Goal: Information Seeking & Learning: Understand process/instructions

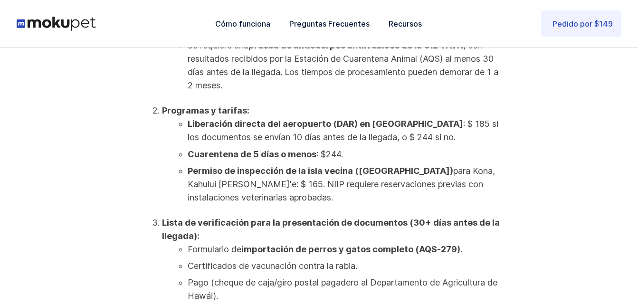
scroll to position [523, 0]
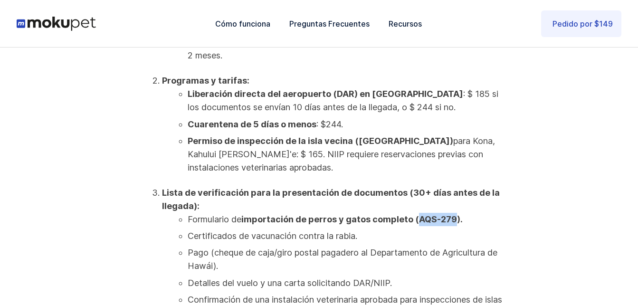
drag, startPoint x: 419, startPoint y: 206, endPoint x: 455, endPoint y: 206, distance: 36.1
click at [455, 214] on strong "importación de perros y gatos completo (AQS-279)." at bounding box center [351, 219] width 221 height 10
copy strong "AQS-279"
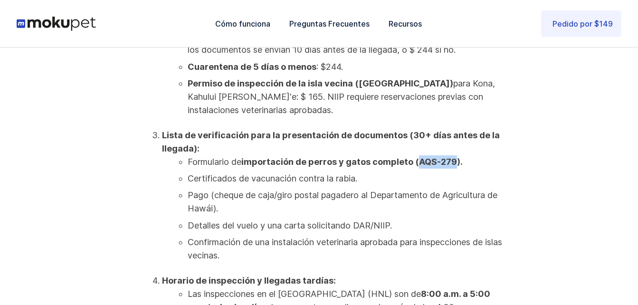
scroll to position [618, 0]
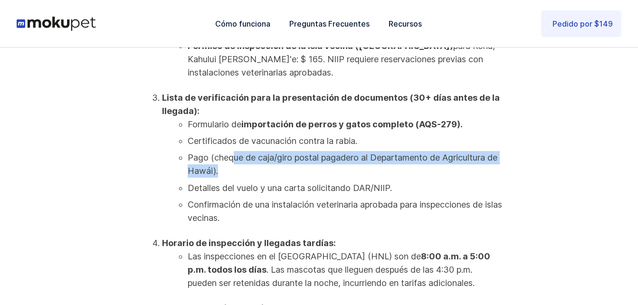
drag, startPoint x: 234, startPoint y: 142, endPoint x: 242, endPoint y: 152, distance: 12.8
click at [242, 152] on li "Pago (cheque de caja/giro postal pagadero al Departamento de Agricultura de Haw…" at bounding box center [345, 164] width 315 height 27
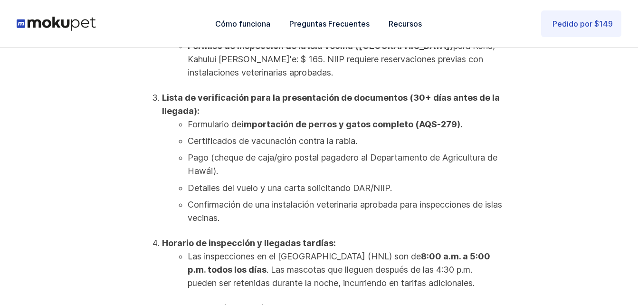
drag, startPoint x: 242, startPoint y: 152, endPoint x: 301, endPoint y: 180, distance: 65.3
click at [301, 182] on li "Detalles del vuelo y una carta solicitando DAR/NIIP." at bounding box center [345, 188] width 315 height 13
drag, startPoint x: 355, startPoint y: 175, endPoint x: 392, endPoint y: 176, distance: 36.1
click at [392, 182] on li "Detalles del vuelo y una carta solicitando DAR/NIIP." at bounding box center [345, 188] width 315 height 13
copy li "DAR/NIIP"
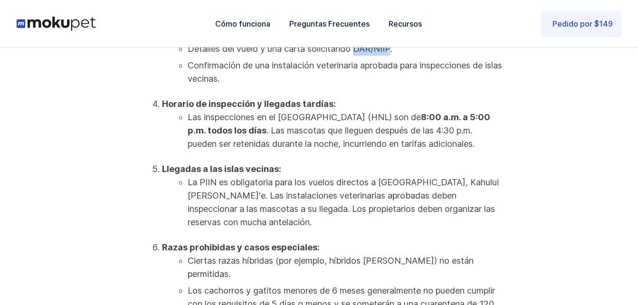
scroll to position [760, 0]
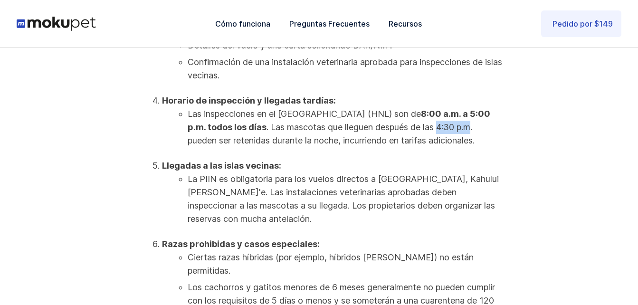
drag, startPoint x: 462, startPoint y: 113, endPoint x: 496, endPoint y: 118, distance: 34.6
click at [496, 118] on li "Las inspecciones en el [GEOGRAPHIC_DATA] (HNL) son de 8:00 a.m. a 5:00 p.m. tod…" at bounding box center [345, 127] width 315 height 40
drag, startPoint x: 496, startPoint y: 118, endPoint x: 412, endPoint y: 115, distance: 84.6
click at [412, 115] on li "Las inspecciones en el [GEOGRAPHIC_DATA] (HNL) son de 8:00 a.m. a 5:00 p.m. tod…" at bounding box center [345, 127] width 315 height 40
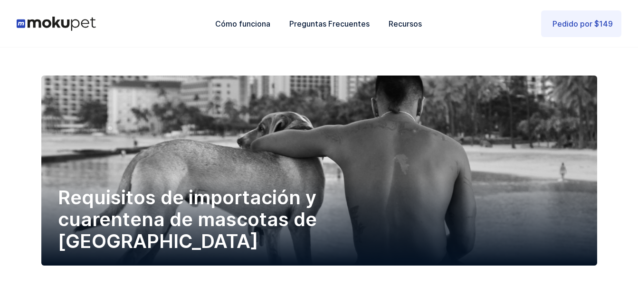
scroll to position [0, 0]
